Goal: Task Accomplishment & Management: Manage account settings

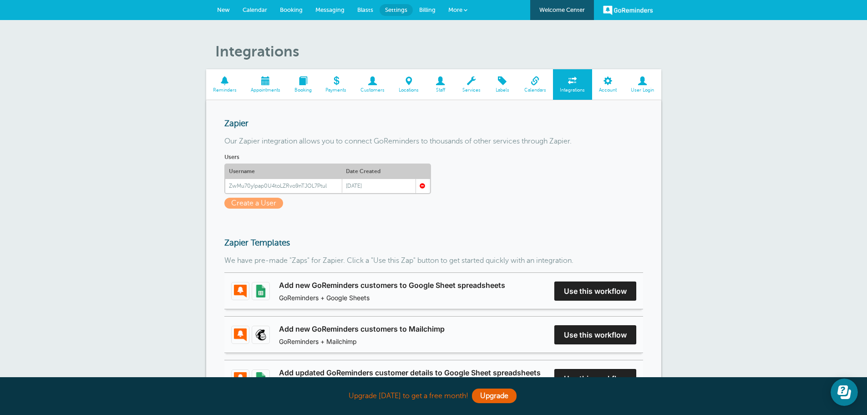
click at [223, 84] on span at bounding box center [225, 80] width 38 height 9
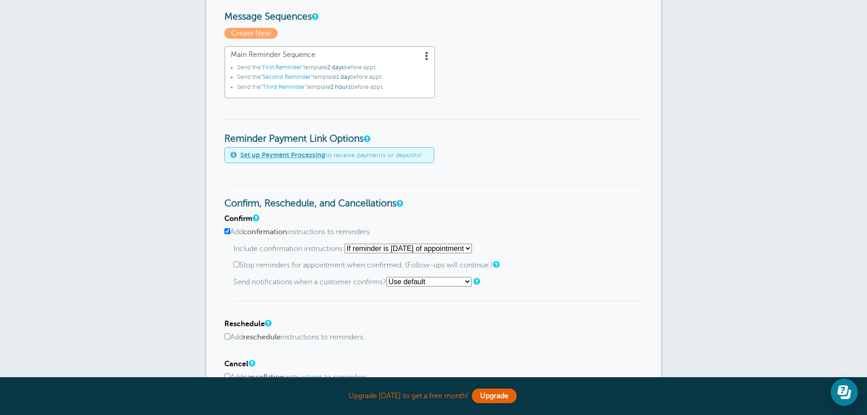
scroll to position [273, 0]
click at [280, 69] on span ""First Reminder"" at bounding box center [282, 67] width 43 height 6
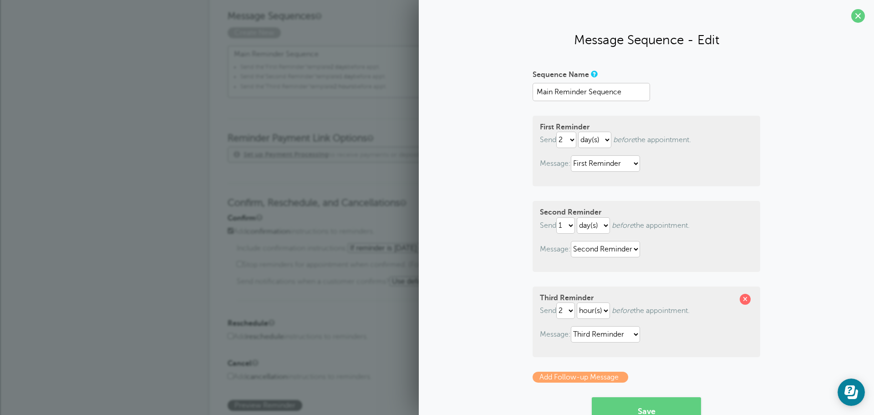
click at [483, 258] on div "Sequence Name Main Reminder Sequence First Reminder Send immediately 1 2 3 4 5 …" at bounding box center [646, 266] width 437 height 398
click at [147, 176] on div "Reminder Settings Reminders Appointments Booking Payments Customers Locations S…" at bounding box center [437, 241] width 874 height 989
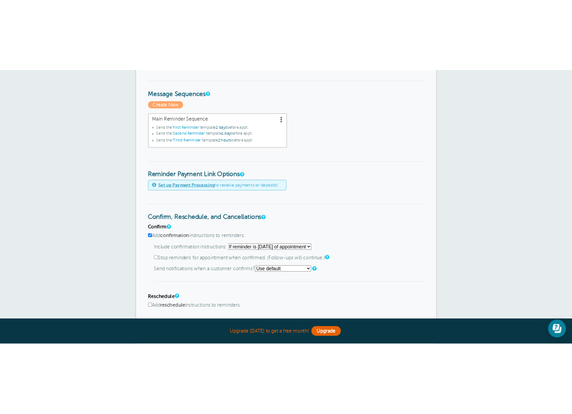
scroll to position [228, 0]
